Goal: Find contact information

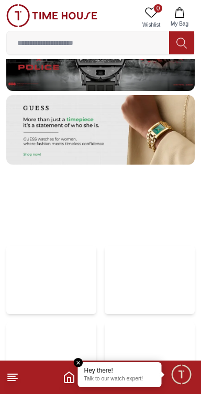
scroll to position [1884, 0]
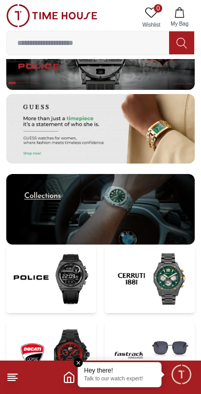
click at [16, 379] on icon at bounding box center [12, 377] width 13 height 13
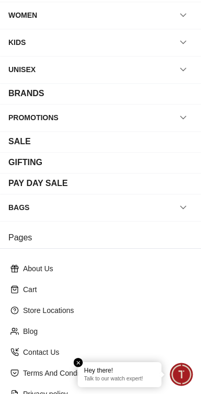
scroll to position [68, 0]
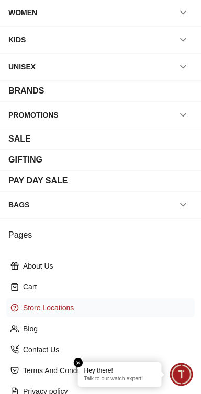
click at [97, 313] on p "Store Locations" at bounding box center [104, 307] width 163 height 10
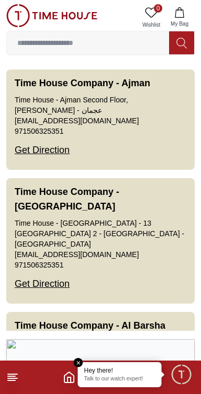
click at [11, 380] on line at bounding box center [11, 380] width 7 height 0
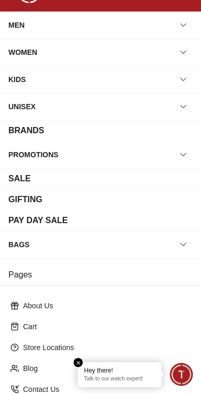
scroll to position [26, 0]
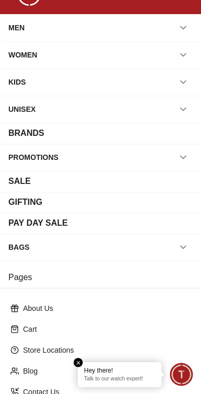
click at [116, 379] on p "Talk to our watch expert!" at bounding box center [119, 378] width 71 height 7
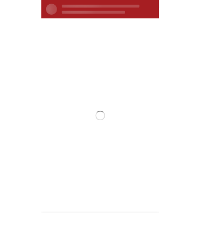
scroll to position [0, 0]
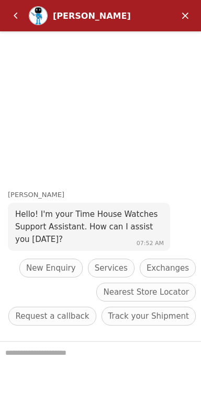
click at [110, 361] on textarea "We are here to help you" at bounding box center [100, 368] width 201 height 52
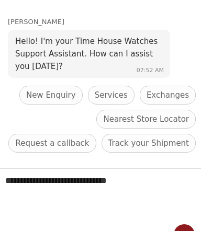
type textarea "**********"
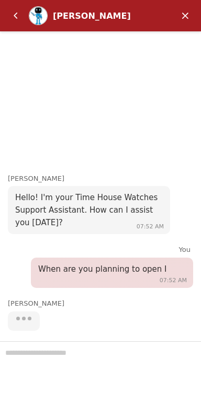
click at [136, 369] on div at bounding box center [100, 367] width 201 height 53
click at [122, 368] on div at bounding box center [100, 367] width 201 height 53
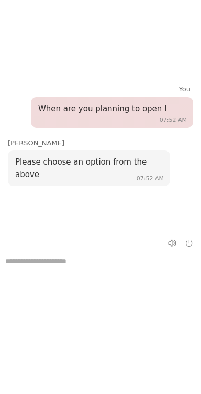
scroll to position [85, 0]
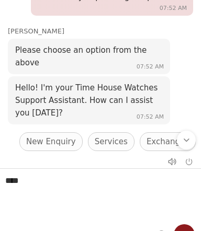
type textarea "****"
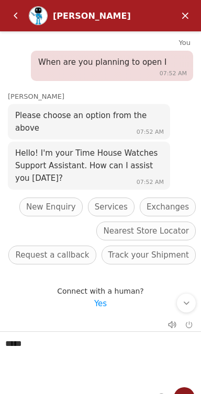
scroll to position [1884, 0]
